Goal: Task Accomplishment & Management: Use online tool/utility

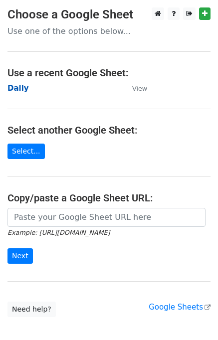
click at [12, 87] on strong "Daily" at bounding box center [17, 88] width 21 height 9
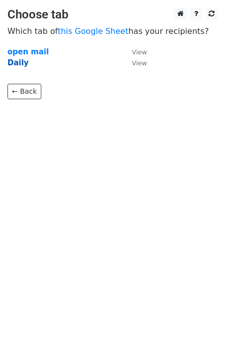
click at [14, 67] on strong "Daily" at bounding box center [17, 62] width 21 height 9
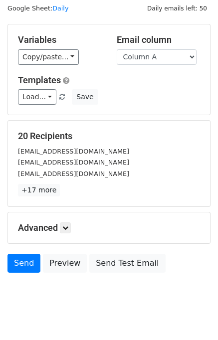
scroll to position [46, 0]
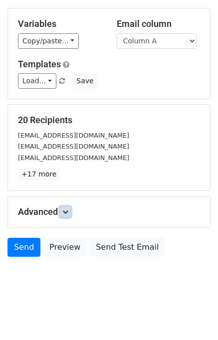
click at [71, 209] on link at bounding box center [65, 211] width 11 height 11
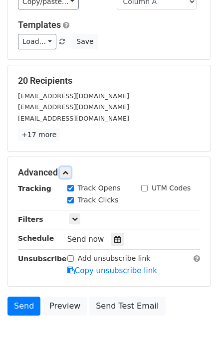
scroll to position [118, 0]
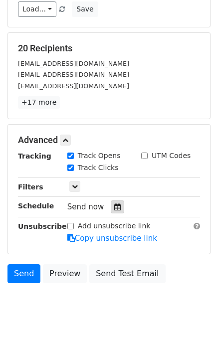
click at [112, 201] on div at bounding box center [117, 206] width 13 height 13
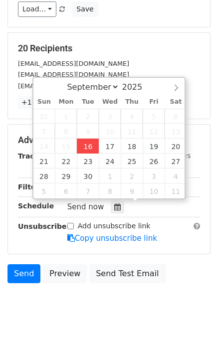
type input "2025-09-16 14:17"
type input "02"
type input "17"
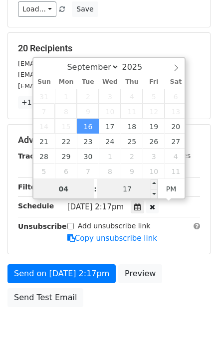
type input "04"
type input "2025-09-16 16:17"
click at [120, 188] on input "17" at bounding box center [127, 189] width 61 height 20
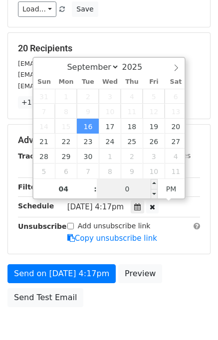
type input "00"
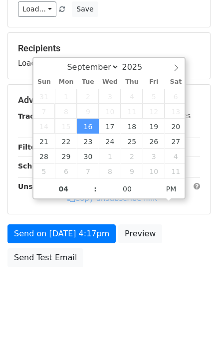
type input "2025-09-16 16:00"
click at [197, 249] on div "Send on Sep 16 at 4:17pm Preview Send Test Email" at bounding box center [109, 248] width 218 height 48
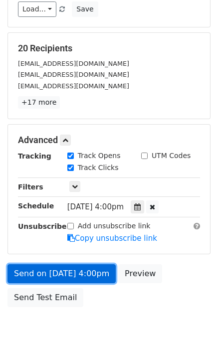
click at [82, 273] on link "Send on Sep 16 at 4:00pm" at bounding box center [61, 273] width 108 height 19
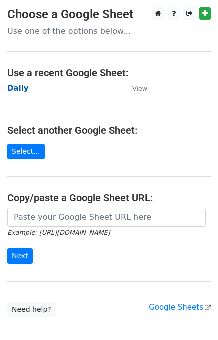
click at [19, 90] on strong "Daily" at bounding box center [17, 88] width 21 height 9
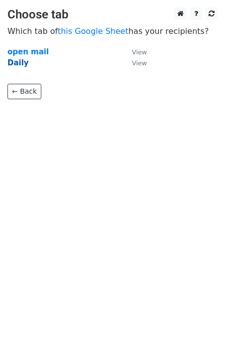
click at [16, 63] on strong "Daily" at bounding box center [17, 62] width 21 height 9
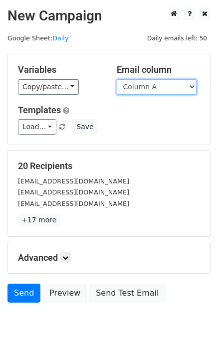
click at [135, 88] on select "Column A Column B Column C Column D Column E" at bounding box center [157, 86] width 80 height 15
select select "Column B"
click at [117, 79] on select "Column A Column B Column C Column D Column E" at bounding box center [157, 86] width 80 height 15
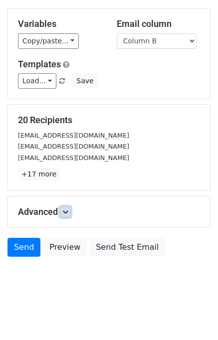
click at [70, 208] on link at bounding box center [65, 211] width 11 height 11
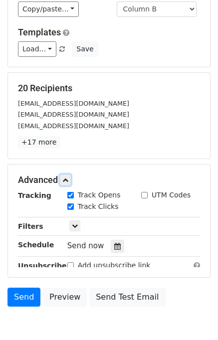
scroll to position [116, 0]
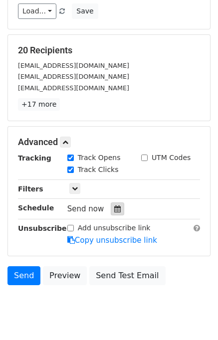
click at [111, 210] on div at bounding box center [117, 208] width 13 height 13
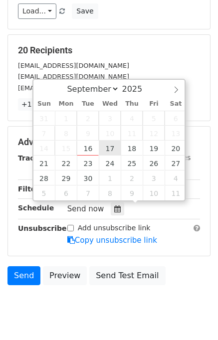
type input "2025-09-17 12:00"
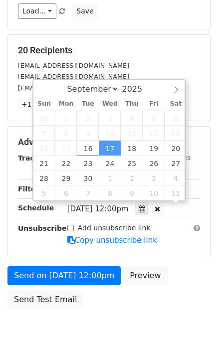
scroll to position [0, 0]
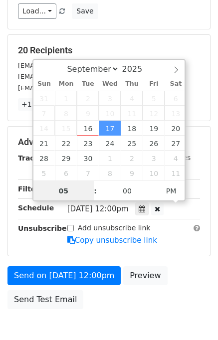
type input "05"
type input "2025-09-17 17:00"
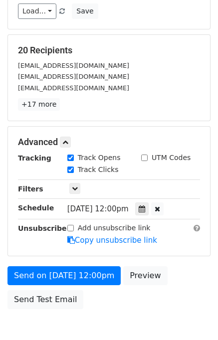
click at [171, 276] on div "Send on Sep 17 at 12:00pm Preview Send Test Email" at bounding box center [109, 290] width 218 height 48
click at [141, 206] on icon at bounding box center [137, 208] width 6 height 7
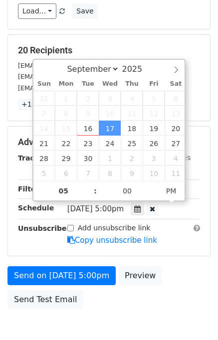
click at [171, 281] on div "Send on Sep 17 at 5:00pm Preview Send Test Email" at bounding box center [109, 290] width 218 height 48
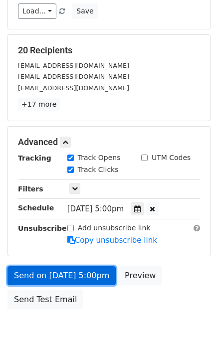
click at [43, 274] on link "Send on Sep 17 at 5:00pm" at bounding box center [61, 275] width 108 height 19
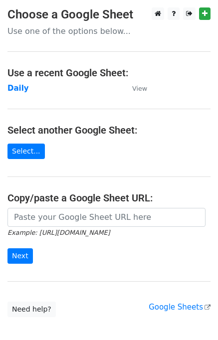
click at [23, 96] on main "Choose a Google Sheet Use one of the options below... Use a recent Google Sheet…" at bounding box center [109, 162] width 218 height 310
click at [22, 93] on td "Daily" at bounding box center [64, 88] width 115 height 11
click at [18, 90] on strong "Daily" at bounding box center [17, 88] width 21 height 9
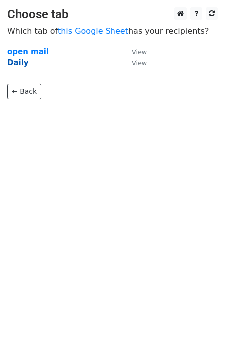
click at [11, 66] on strong "Daily" at bounding box center [17, 62] width 21 height 9
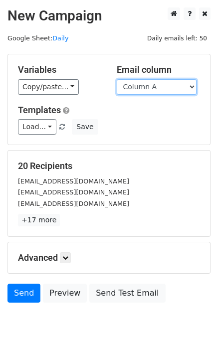
click at [152, 89] on select "Column A Column B Column C Column D Column E" at bounding box center [157, 86] width 80 height 15
select select "Column C"
click at [117, 79] on select "Column A Column B Column C Column D Column E" at bounding box center [157, 86] width 80 height 15
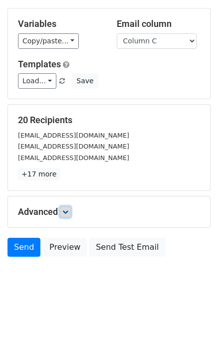
click at [68, 212] on icon at bounding box center [65, 212] width 6 height 6
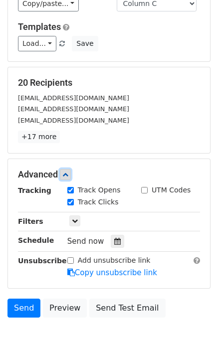
scroll to position [114, 0]
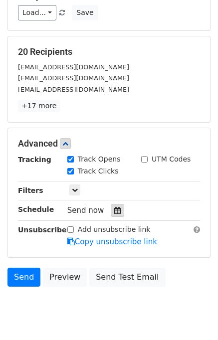
click at [118, 209] on div at bounding box center [117, 210] width 13 height 13
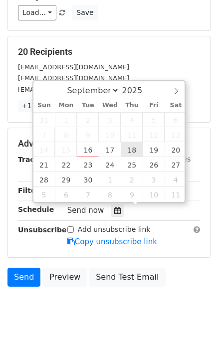
type input "2025-09-18 12:00"
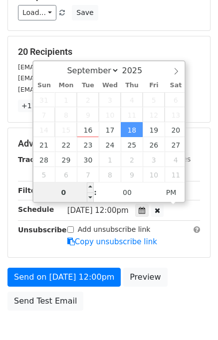
type input "06"
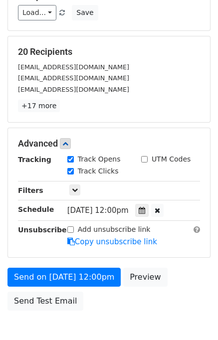
type input "2025-09-18 18:00"
click at [183, 291] on div "Send on Sep 18 at 12:00pm Preview Send Test Email" at bounding box center [109, 292] width 218 height 48
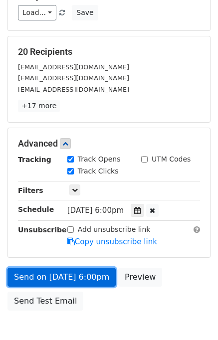
click at [88, 275] on link "Send on Sep 18 at 6:00pm" at bounding box center [61, 277] width 108 height 19
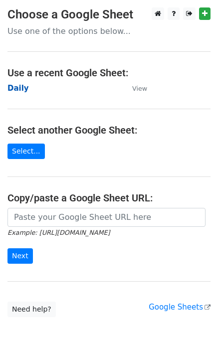
click at [17, 92] on strong "Daily" at bounding box center [17, 88] width 21 height 9
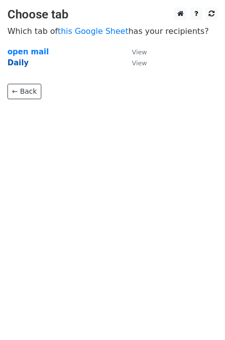
click at [19, 65] on strong "Daily" at bounding box center [17, 62] width 21 height 9
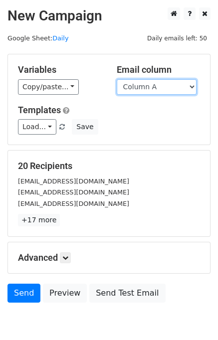
click at [149, 89] on select "Column A Column B Column C Column D Column E" at bounding box center [157, 86] width 80 height 15
select select "Column D"
click at [117, 79] on select "Column A Column B Column C Column D Column E" at bounding box center [157, 86] width 80 height 15
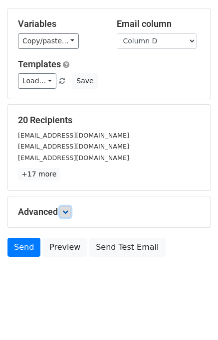
click at [68, 214] on link at bounding box center [65, 211] width 11 height 11
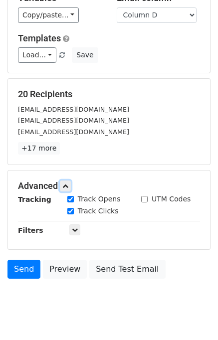
scroll to position [106, 0]
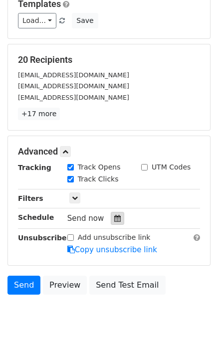
click at [118, 217] on div at bounding box center [117, 218] width 13 height 13
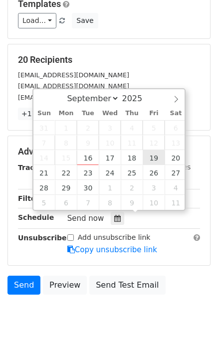
type input "2025-09-19 12:00"
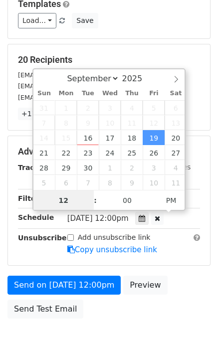
scroll to position [0, 0]
type input "07"
type input "2025-09-19 19:00"
click at [166, 284] on div "Send on Sep 19 at 12:00pm Preview Send Test Email" at bounding box center [109, 300] width 218 height 48
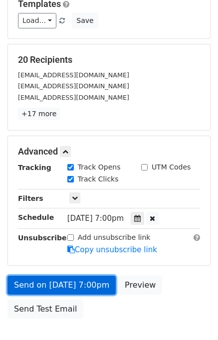
click at [35, 280] on link "Send on Sep 19 at 7:00pm" at bounding box center [61, 285] width 108 height 19
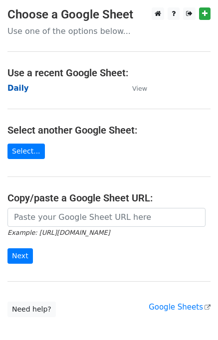
click at [22, 87] on strong "Daily" at bounding box center [17, 88] width 21 height 9
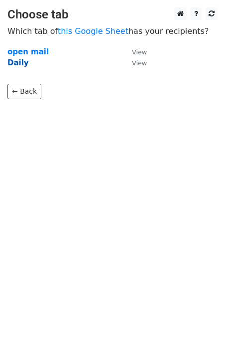
click at [18, 63] on strong "Daily" at bounding box center [17, 62] width 21 height 9
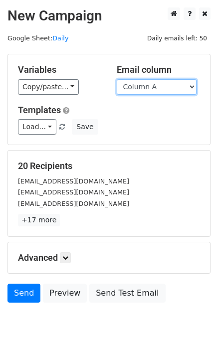
click at [156, 89] on select "Column A Column B Column C Column D Column E" at bounding box center [157, 86] width 80 height 15
select select "Column E"
click at [117, 79] on select "Column A Column B Column C Column D Column E" at bounding box center [157, 86] width 80 height 15
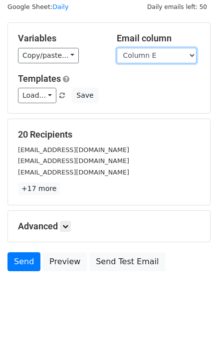
scroll to position [46, 0]
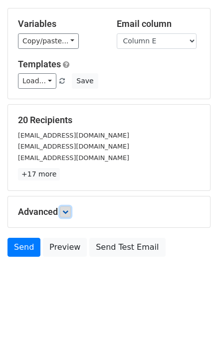
click at [66, 210] on icon at bounding box center [65, 212] width 6 height 6
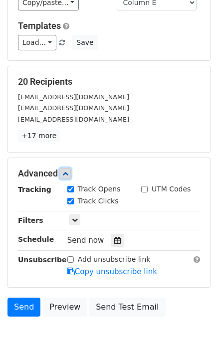
scroll to position [112, 0]
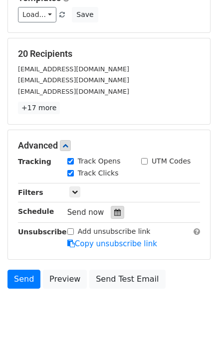
click at [115, 210] on icon at bounding box center [117, 212] width 6 height 7
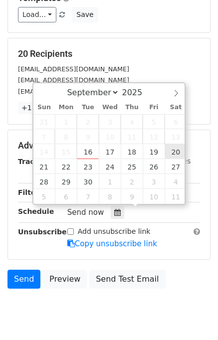
type input "[DATE] 12:00"
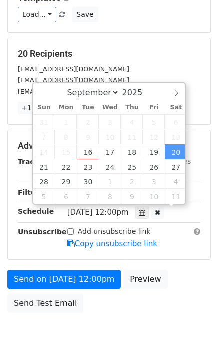
scroll to position [0, 0]
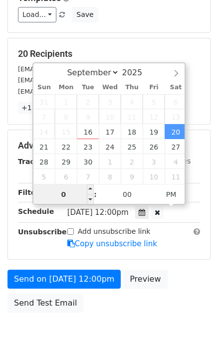
type input "08"
type input "[DATE] 20:00"
click at [178, 274] on div "Send on [DATE] 12:00pm Preview Send Test Email" at bounding box center [109, 294] width 218 height 48
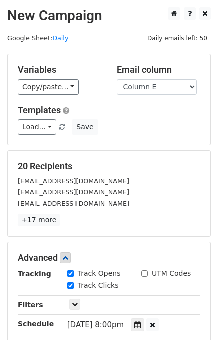
scroll to position [167, 0]
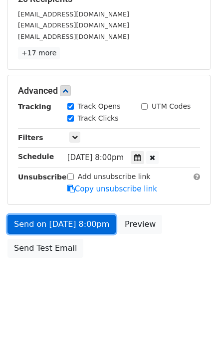
click at [69, 224] on link "Send on [DATE] 8:00pm" at bounding box center [61, 224] width 108 height 19
